Goal: Task Accomplishment & Management: Use online tool/utility

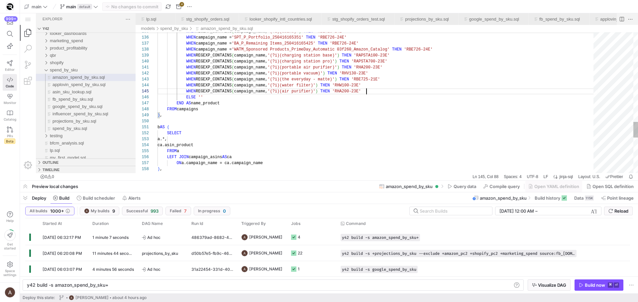
scroll to position [36, 65]
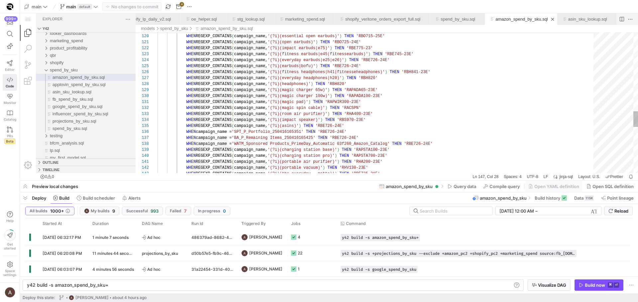
scroll to position [6, 209]
click at [394, 106] on div "WHEN REGEXP_CONTAINS ( campaign_name, '(?i)(magic spin cable)' ) THEN 'RACSPN'" at bounding box center [378, 108] width 441 height 6
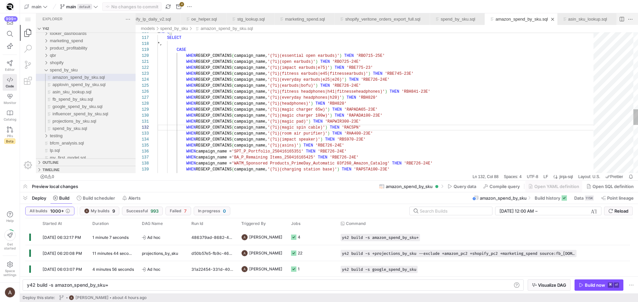
scroll to position [30, 154]
click at [311, 91] on span "'(?i)(fitness headphones|h41|fitnesseheadphones)'" at bounding box center [325, 91] width 117 height 5
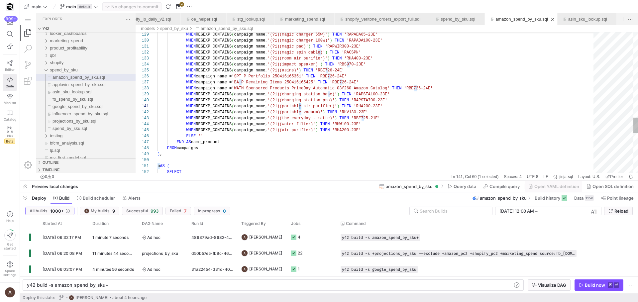
scroll to position [0, 142]
drag, startPoint x: 351, startPoint y: 126, endPoint x: 355, endPoint y: 127, distance: 4.6
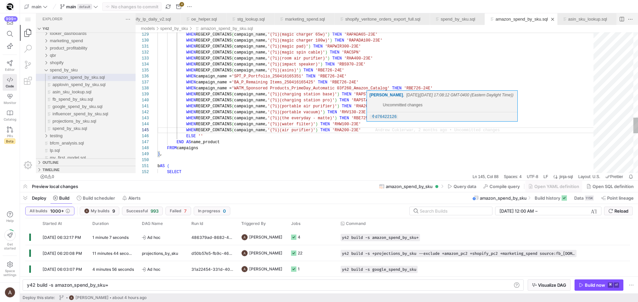
click at [380, 119] on div "[PERSON_NAME] , [DATE] ([DATE] 17:08:12 GMT-0400 (Eastern Daylight Time)) Uncom…" at bounding box center [442, 106] width 145 height 28
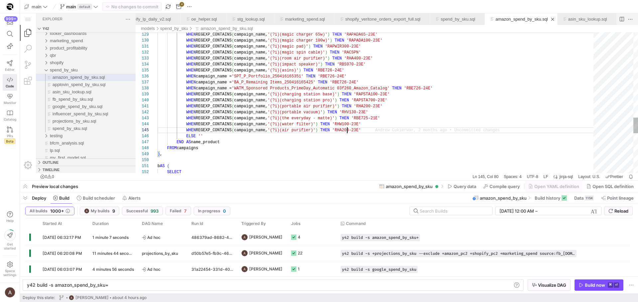
click at [390, 125] on div "WHEN REGEXP_CONTAINS ( campaign_name, '(?i)(water filter)' ) THEN 'RHW100-23E'" at bounding box center [378, 124] width 441 height 6
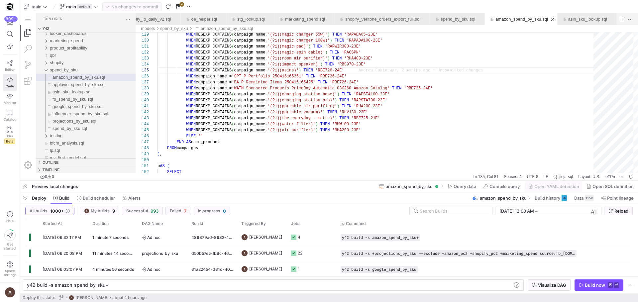
scroll to position [0, 0]
type textarea "WHEN REGEXP_CONTAINS(campaign_name, '(?i)(portable air purifier)') THEN 'RHA200…"
